Goal: Check status: Check status

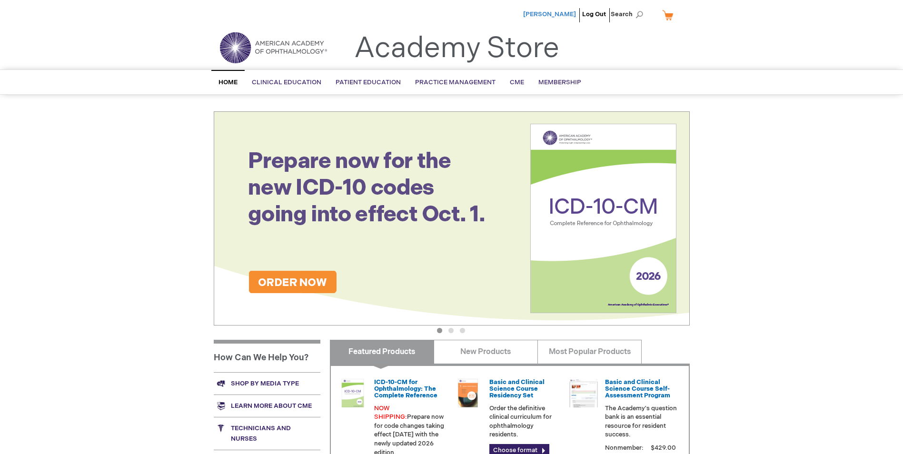
click at [524, 12] on span "[PERSON_NAME]" at bounding box center [549, 14] width 53 height 8
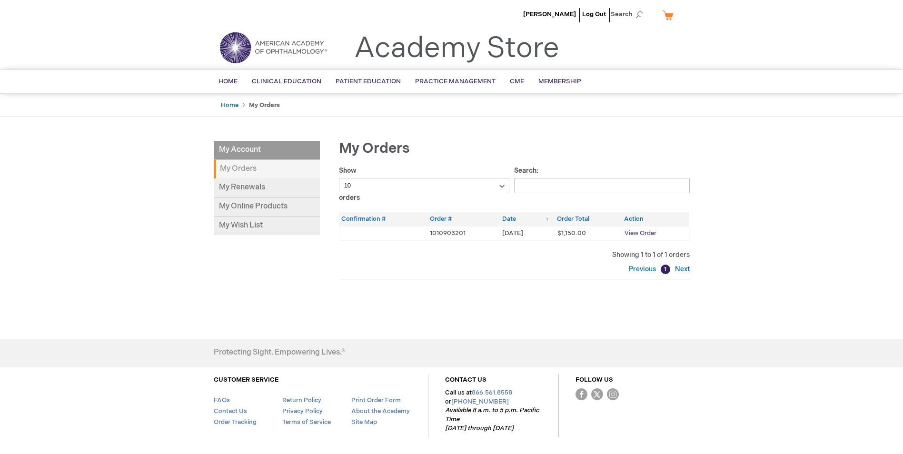
click at [630, 233] on span "View Order" at bounding box center [640, 233] width 32 height 8
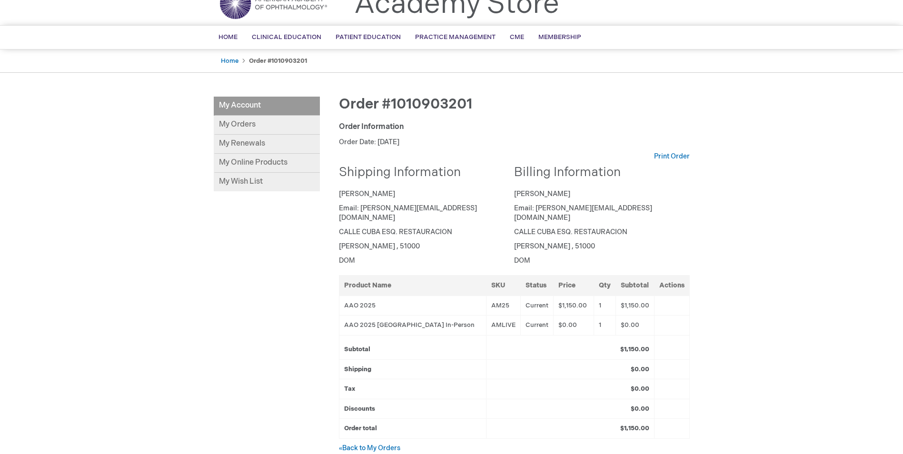
scroll to position [92, 0]
